Goal: Task Accomplishment & Management: Manage account settings

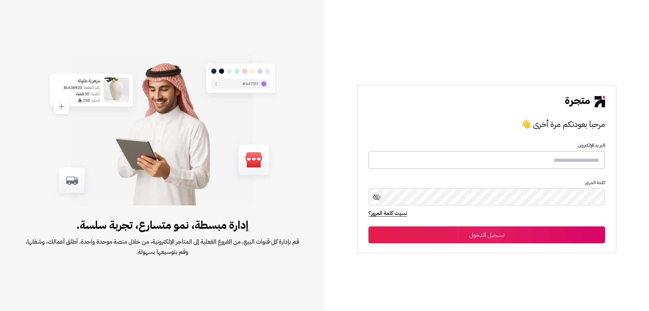
type input "**********"
click at [529, 238] on button "تسجيل الدخول" at bounding box center [487, 234] width 237 height 17
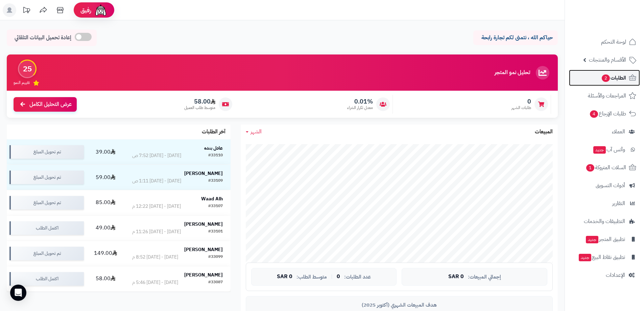
click at [616, 78] on span "الطلبات 2" at bounding box center [613, 77] width 25 height 9
click at [608, 63] on span "الأقسام والمنتجات" at bounding box center [607, 59] width 37 height 9
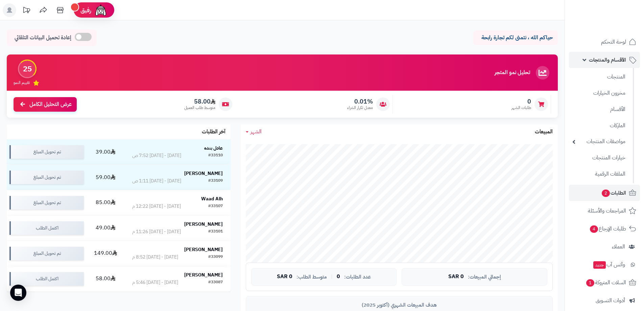
click at [608, 63] on span "الأقسام والمنتجات" at bounding box center [607, 59] width 37 height 9
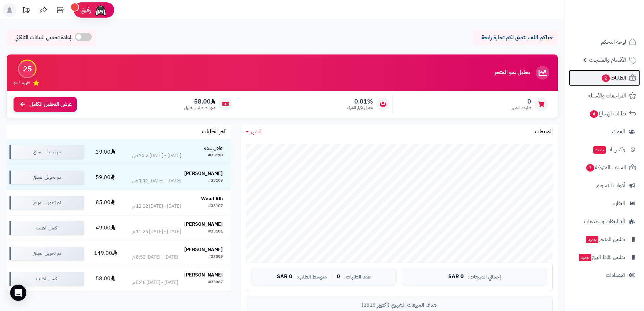
click at [605, 77] on span "2" at bounding box center [606, 78] width 9 height 8
click at [611, 92] on span "المراجعات والأسئلة" at bounding box center [607, 95] width 38 height 9
click at [608, 76] on span "2" at bounding box center [606, 77] width 8 height 7
